Goal: Information Seeking & Learning: Learn about a topic

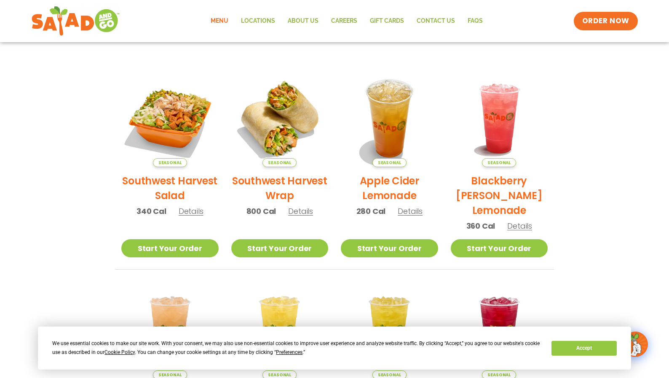
scroll to position [42, 0]
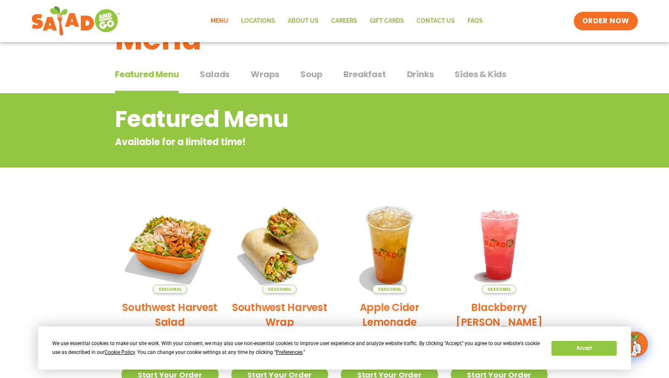
click at [215, 77] on span "Salads" at bounding box center [215, 74] width 30 height 13
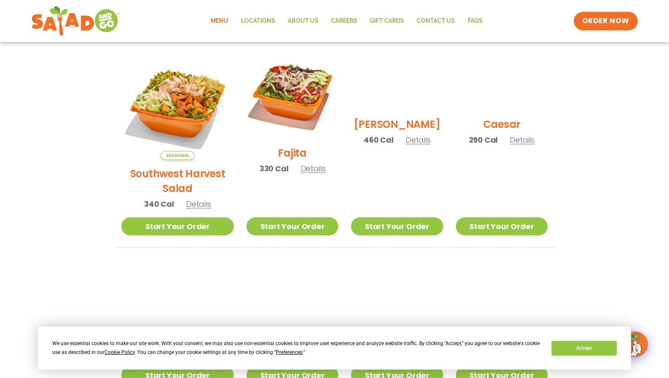
scroll to position [253, 0]
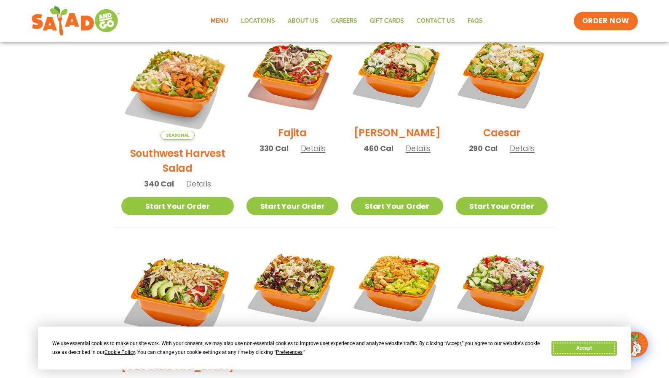
click at [583, 344] on button "Accept" at bounding box center [584, 348] width 65 height 15
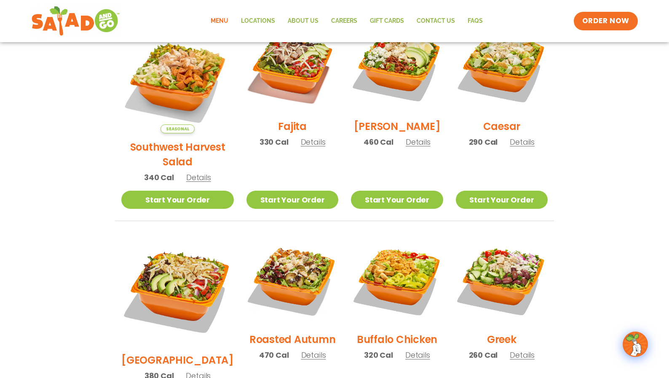
scroll to position [6, 0]
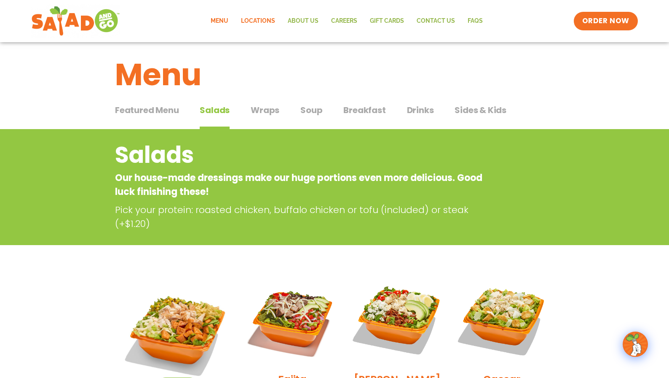
click at [271, 24] on link "Locations" at bounding box center [258, 20] width 47 height 19
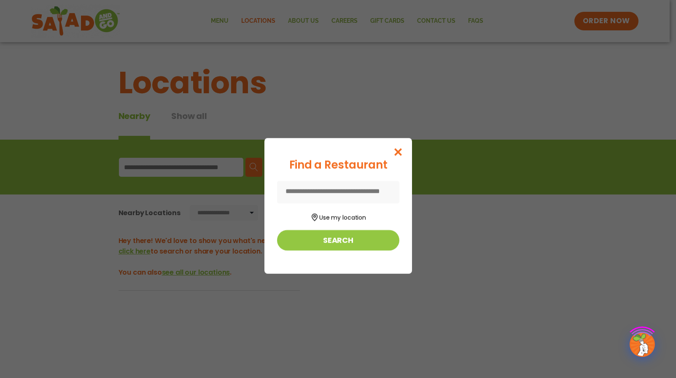
click at [229, 22] on div "Find a Restaurant Use my location Search" at bounding box center [338, 189] width 676 height 378
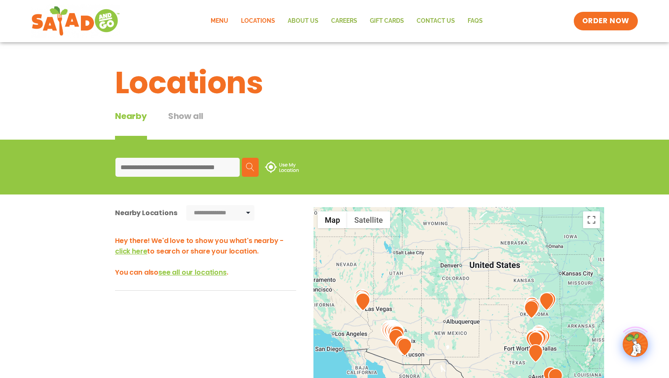
click at [229, 28] on link "Menu" at bounding box center [219, 20] width 30 height 19
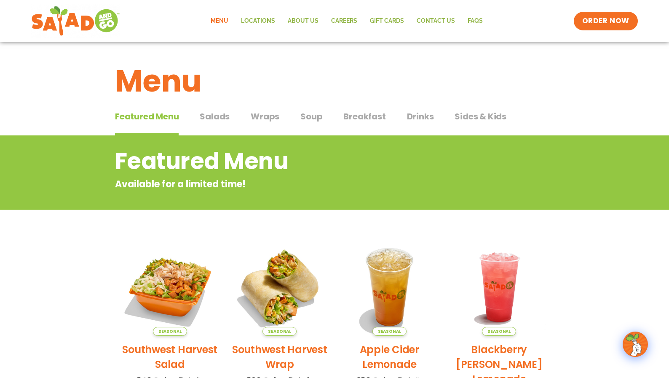
click at [270, 118] on span "Wraps" at bounding box center [265, 116] width 29 height 13
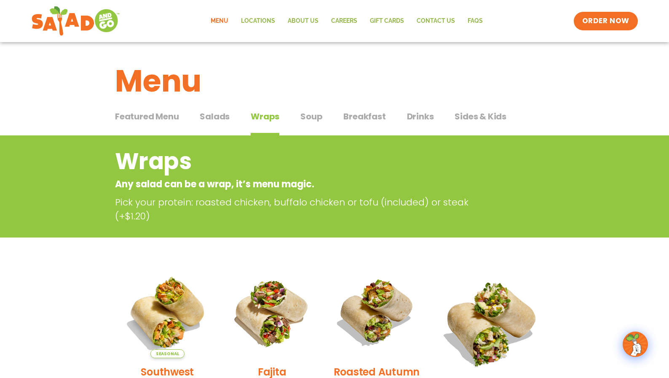
click at [314, 115] on span "Soup" at bounding box center [312, 116] width 22 height 13
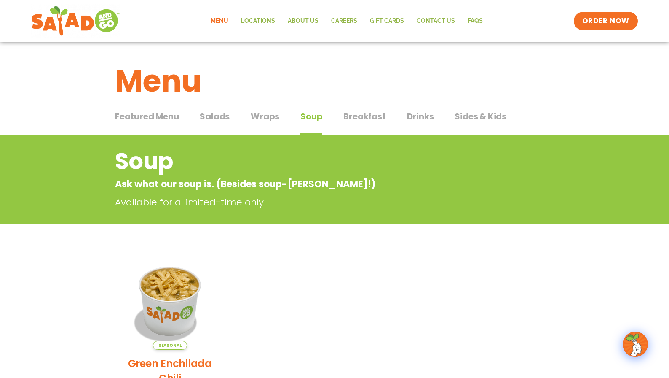
click at [367, 121] on span "Breakfast" at bounding box center [364, 116] width 42 height 13
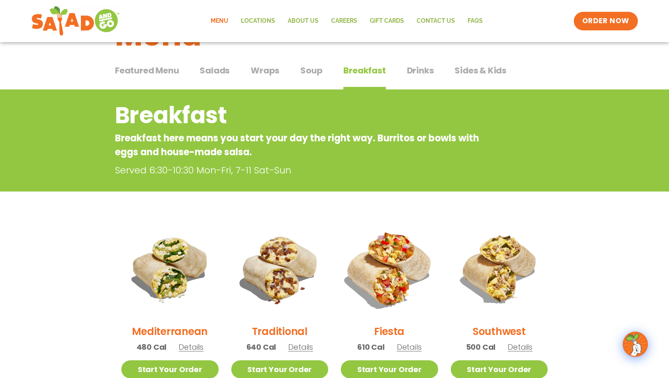
scroll to position [42, 0]
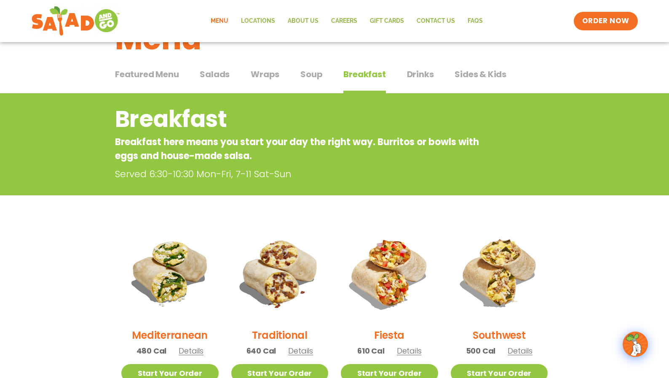
click at [418, 78] on span "Drinks" at bounding box center [420, 74] width 27 height 13
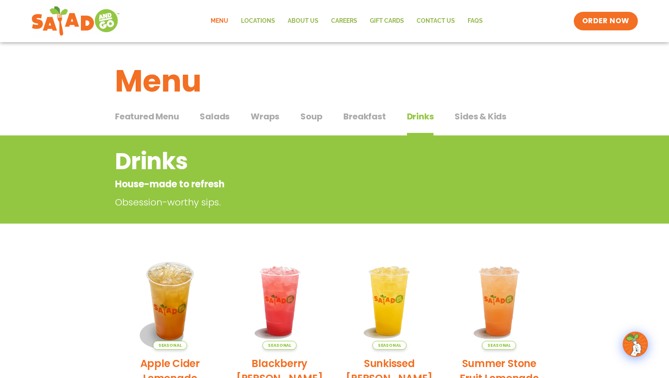
click at [491, 115] on span "Sides & Kids" at bounding box center [481, 116] width 52 height 13
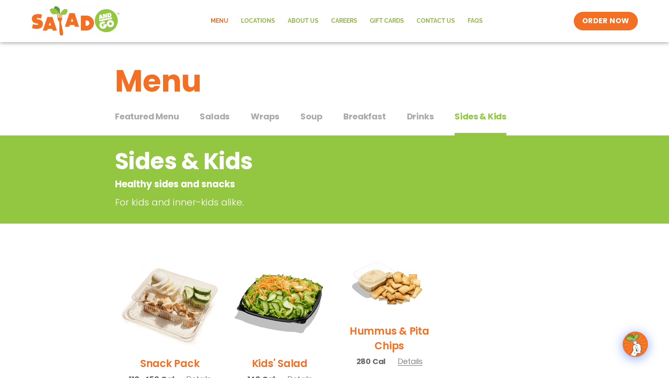
click at [317, 118] on span "Soup" at bounding box center [312, 116] width 22 height 13
